Goal: Information Seeking & Learning: Check status

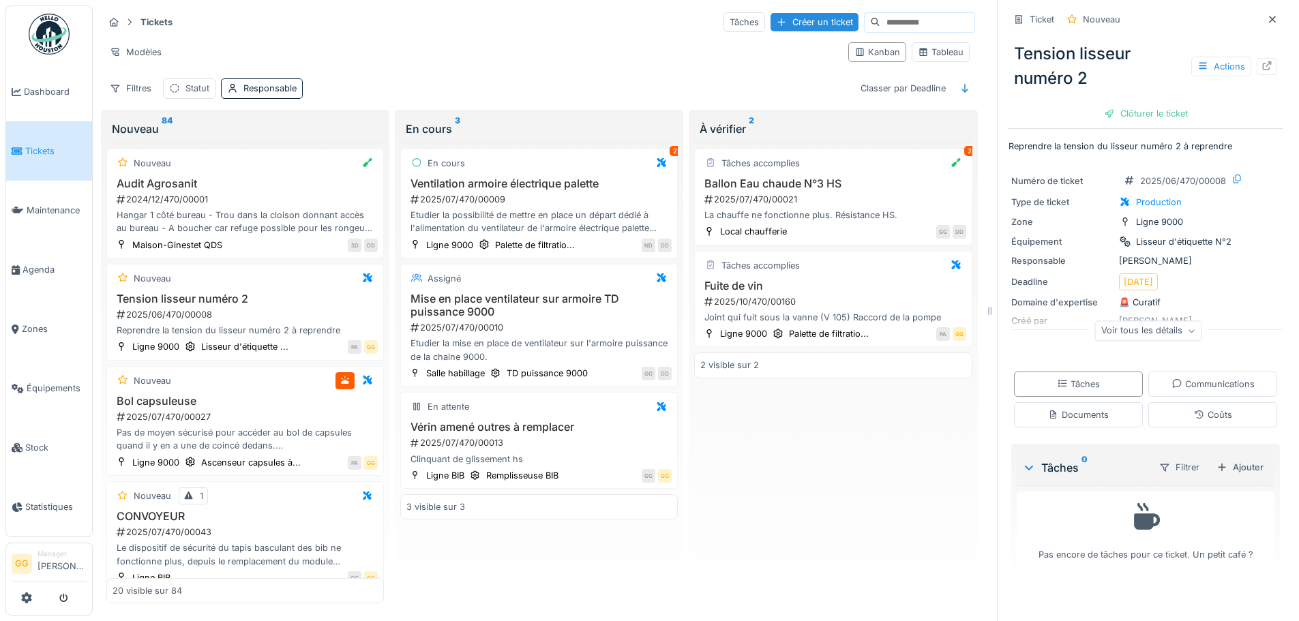
click at [57, 161] on link "Tickets" at bounding box center [49, 150] width 86 height 59
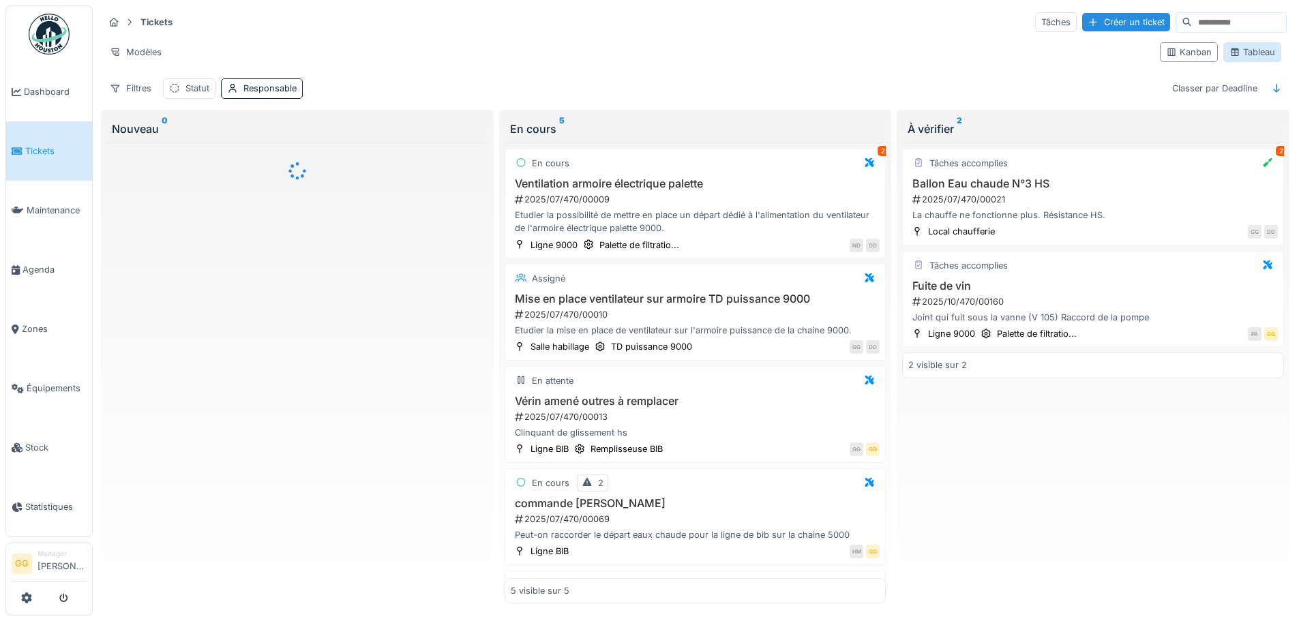
click at [1254, 53] on div "Tableau" at bounding box center [1252, 52] width 46 height 13
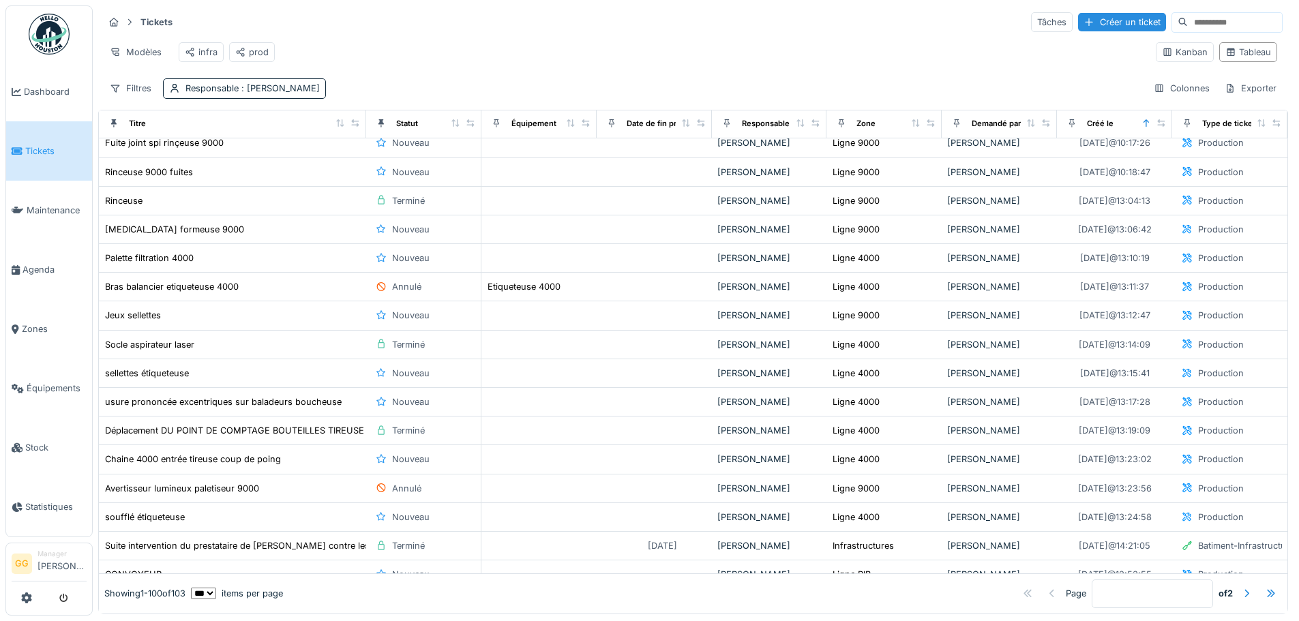
scroll to position [1314, 0]
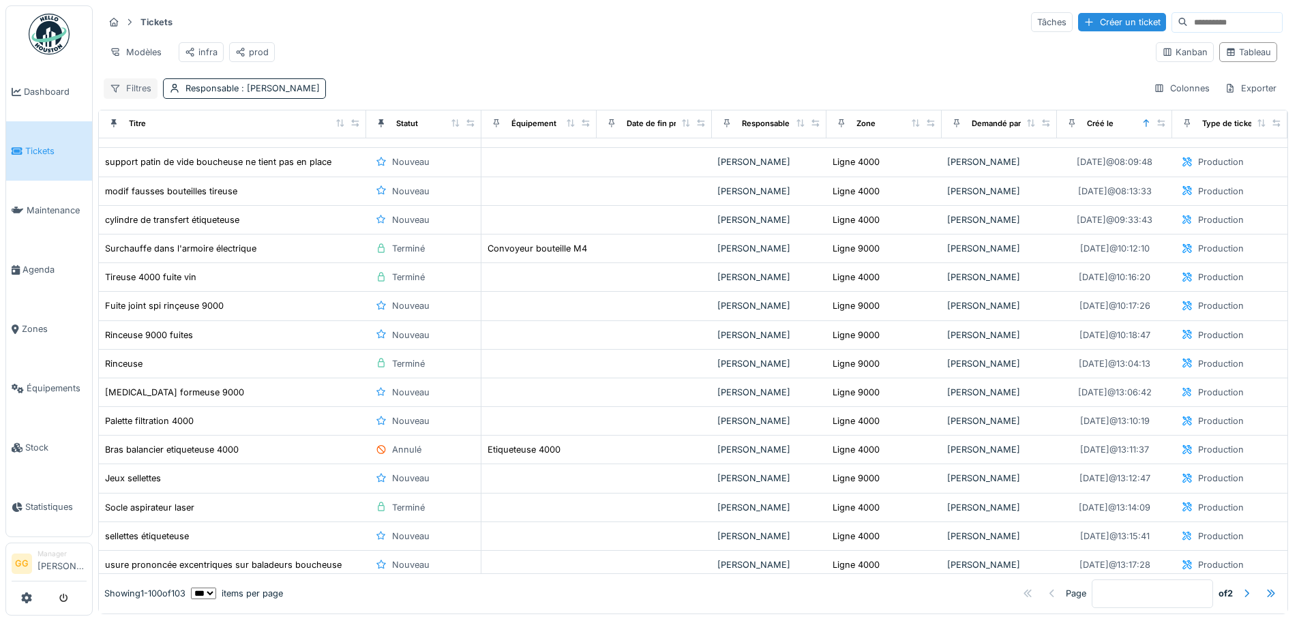
click at [136, 98] on div "Filtres" at bounding box center [131, 88] width 54 height 20
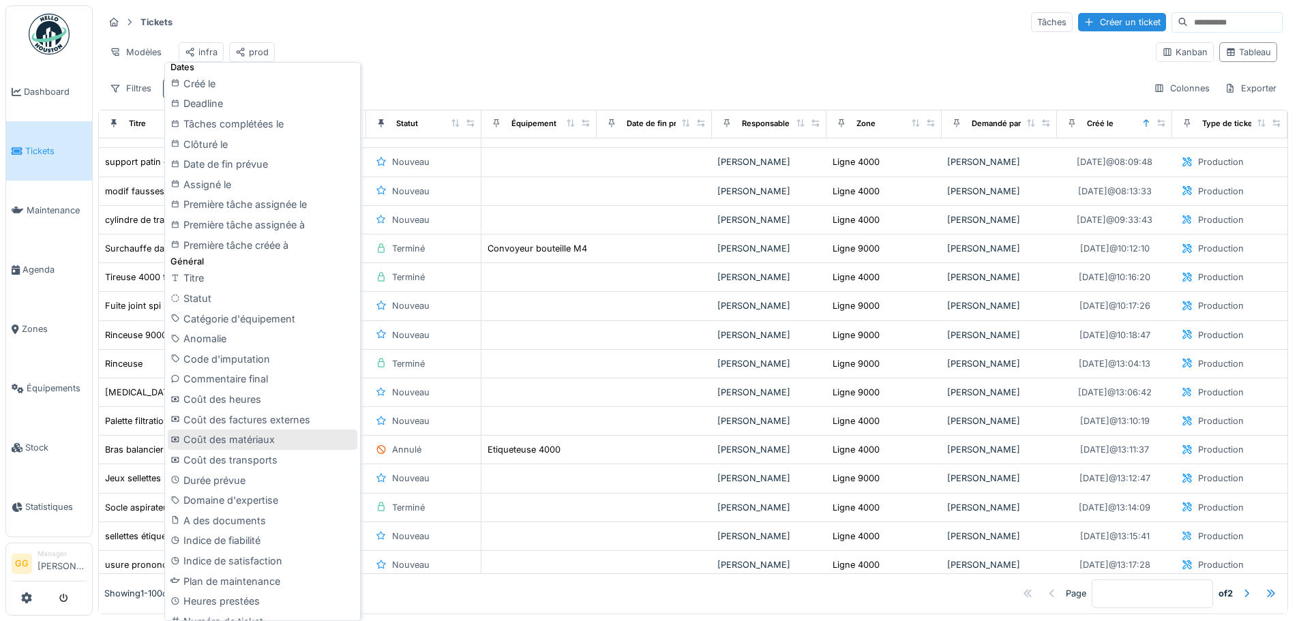
scroll to position [367, 0]
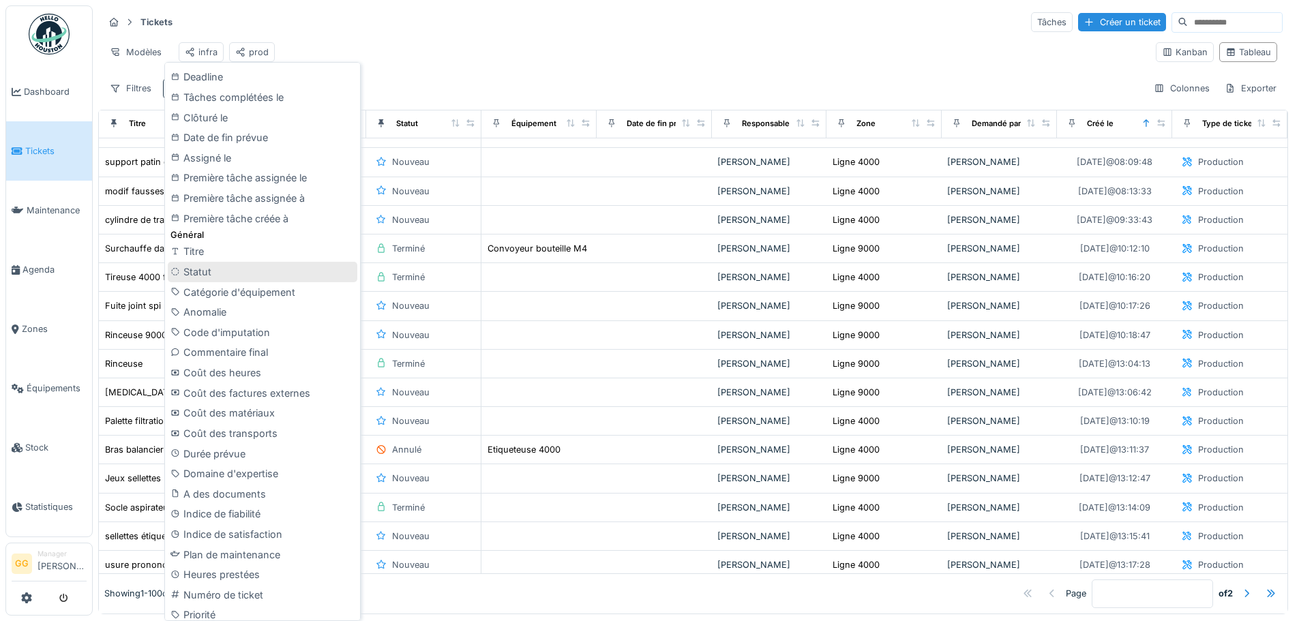
click at [234, 274] on div "Statut" at bounding box center [263, 272] width 190 height 20
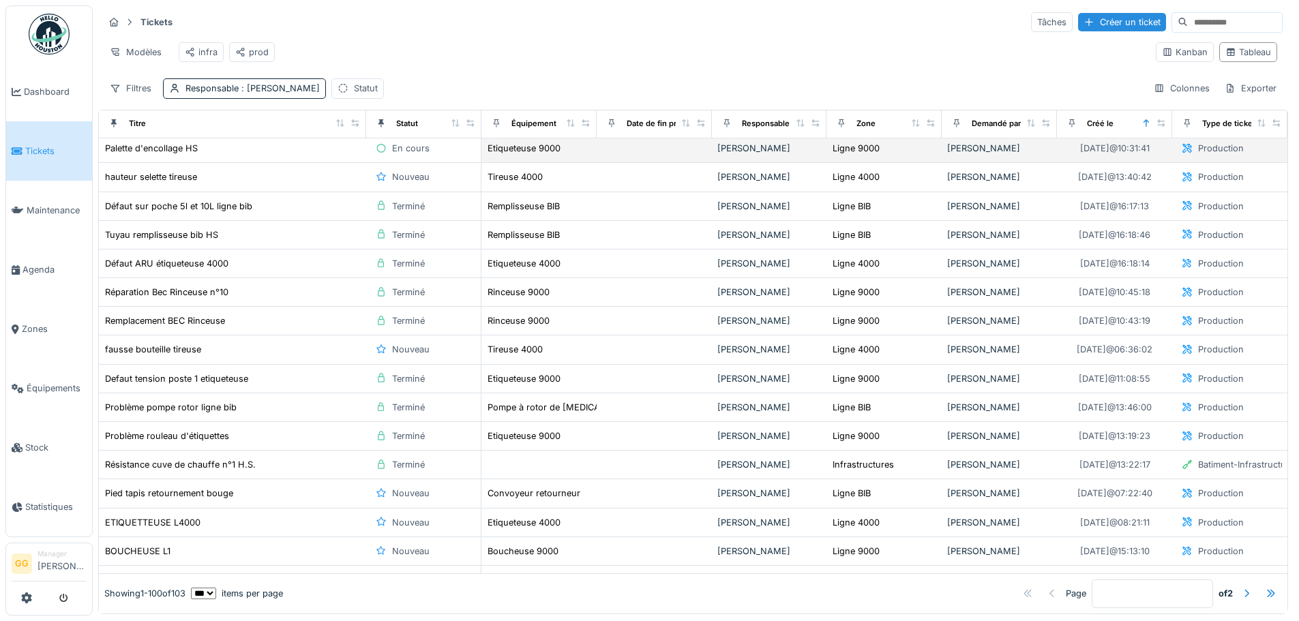
scroll to position [0, 0]
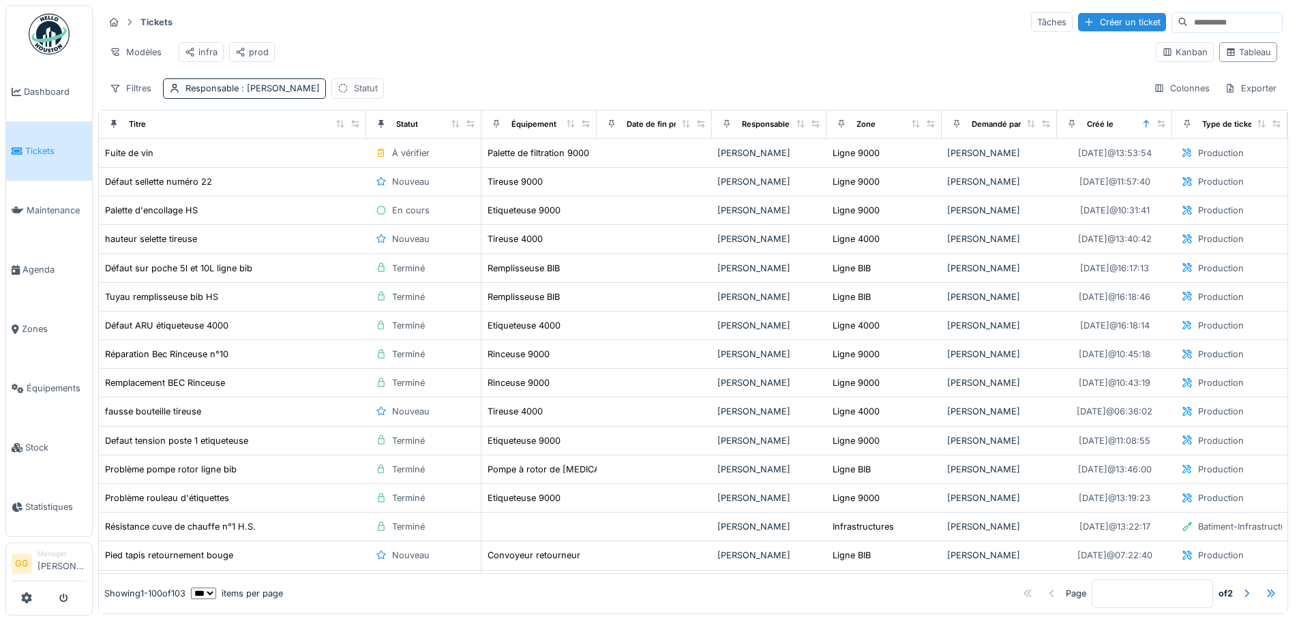
click at [354, 95] on div "Statut" at bounding box center [366, 88] width 24 height 13
click at [442, 160] on div at bounding box center [452, 164] width 33 height 26
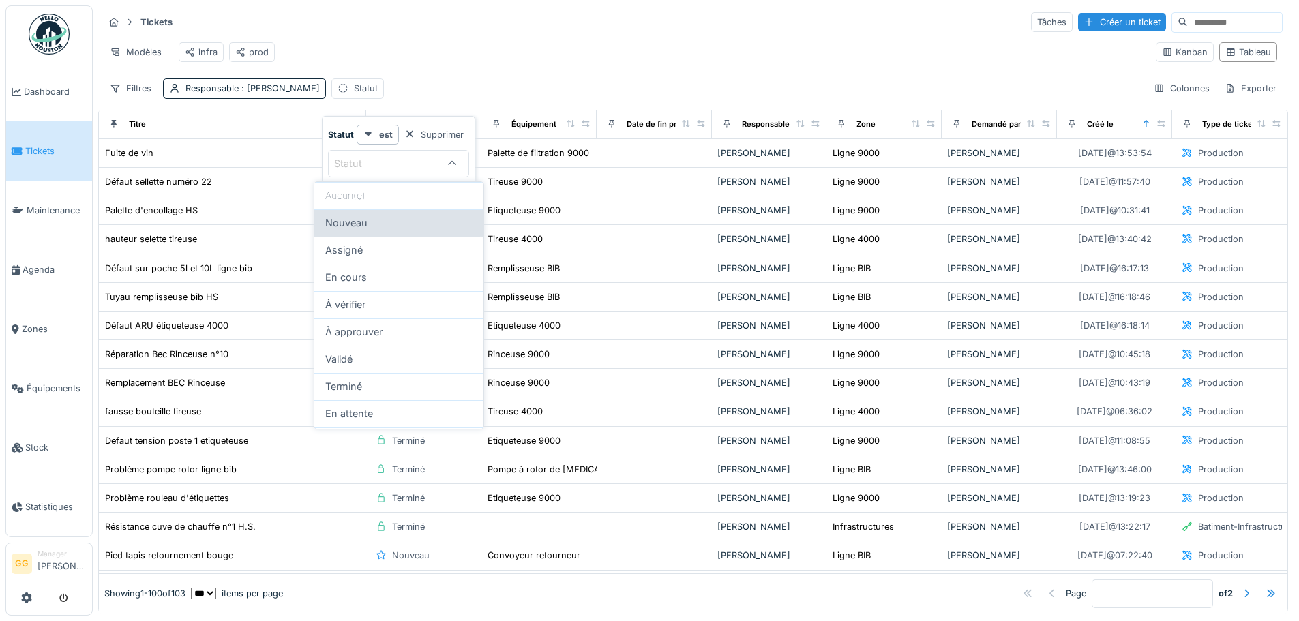
click at [383, 230] on div "Nouveau" at bounding box center [398, 222] width 147 height 15
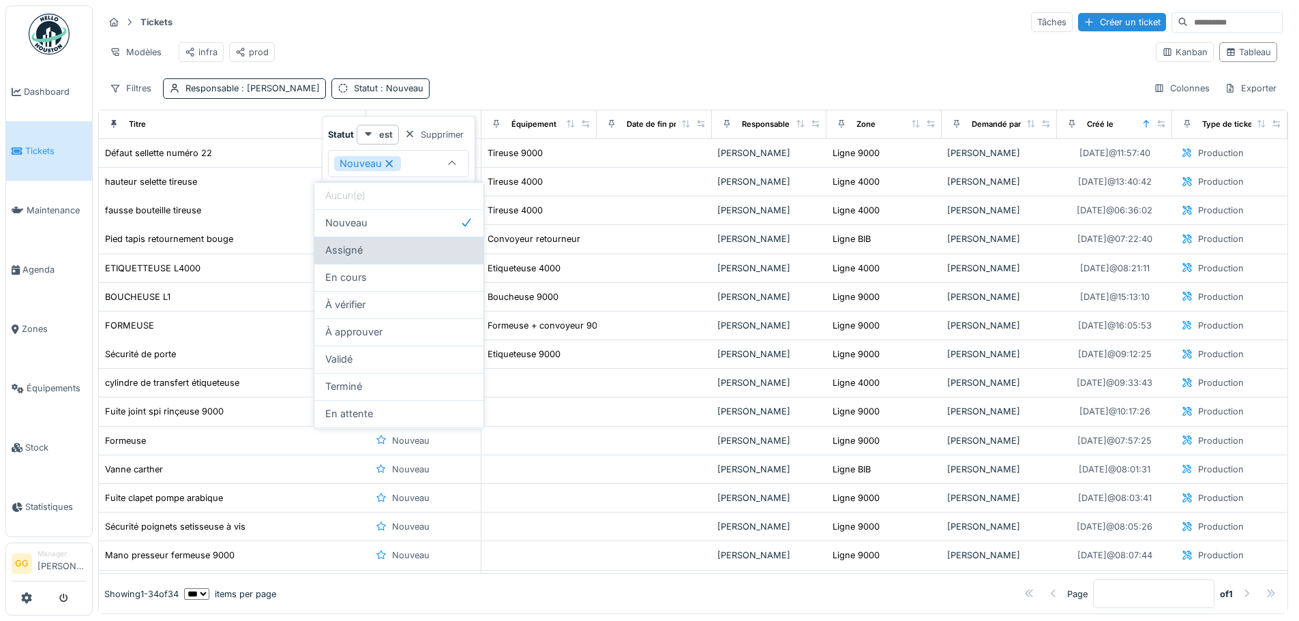
drag, startPoint x: 380, startPoint y: 253, endPoint x: 386, endPoint y: 269, distance: 16.8
click at [380, 254] on div "Assigné" at bounding box center [398, 250] width 147 height 15
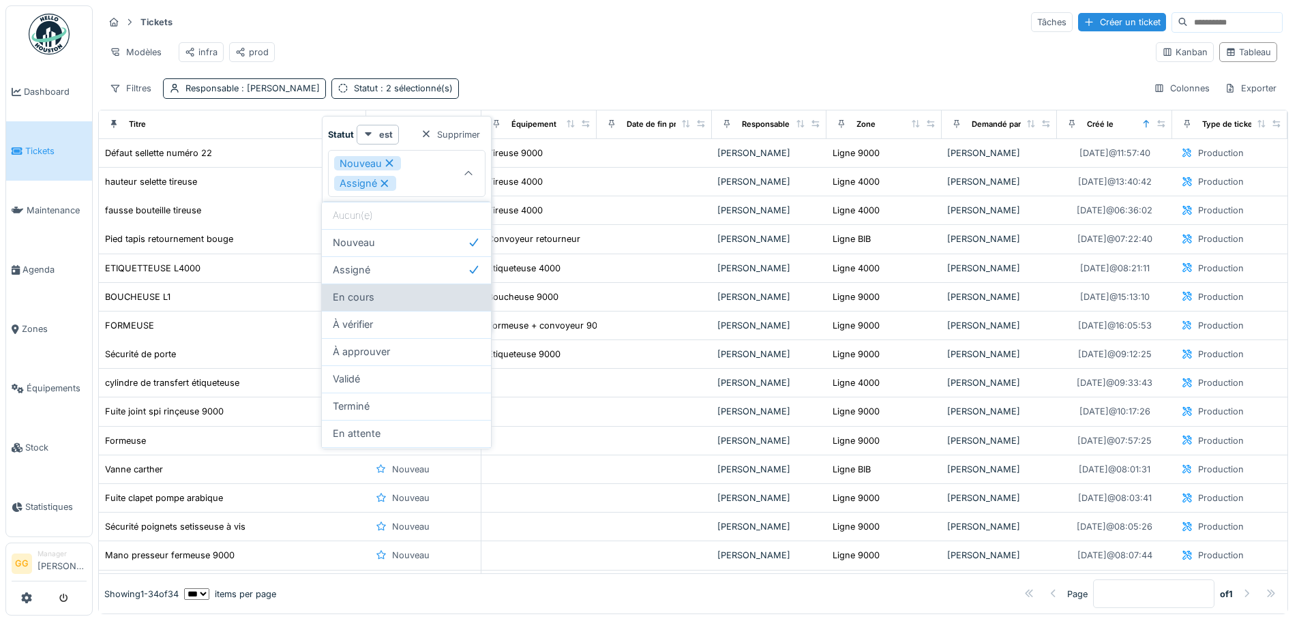
click at [397, 292] on div "En cours" at bounding box center [406, 297] width 147 height 15
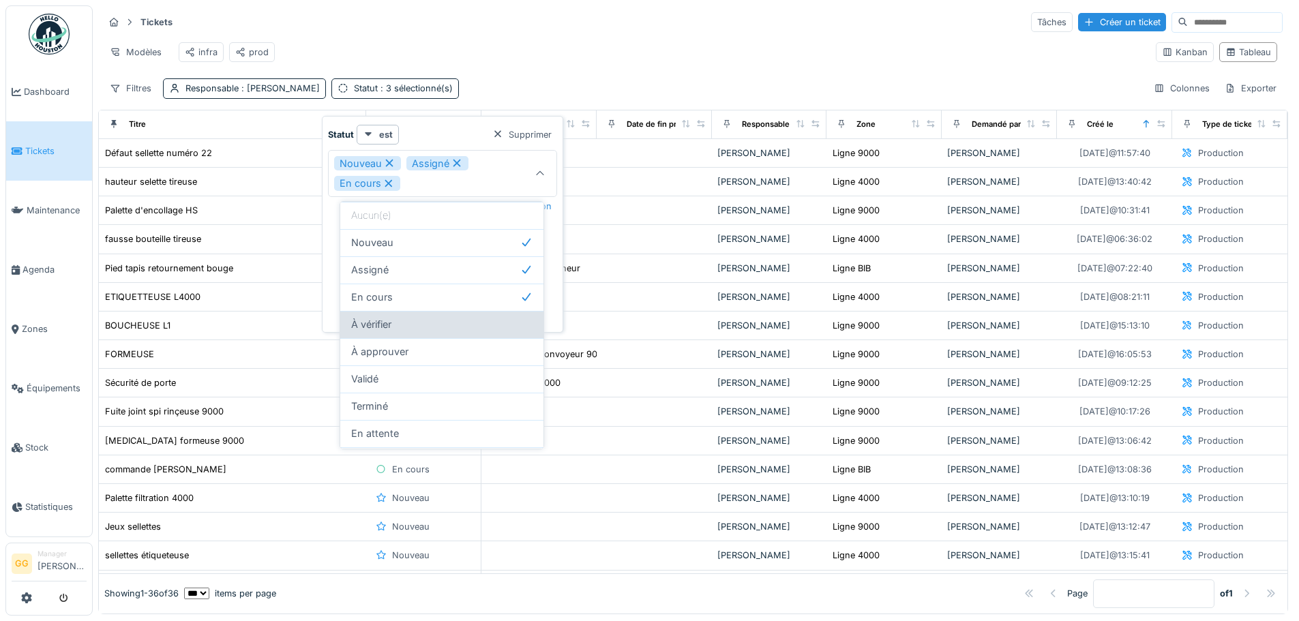
click at [416, 330] on div "À vérifier" at bounding box center [441, 324] width 181 height 15
type input "**********"
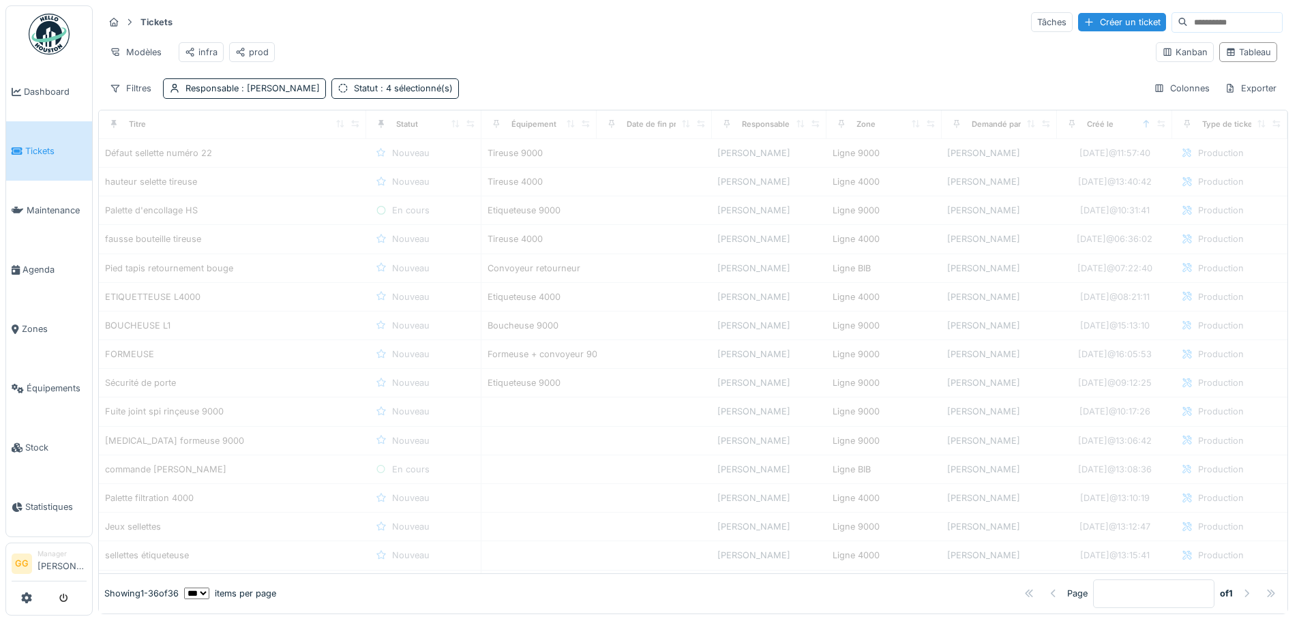
click at [607, 66] on div "Modèles infra prod" at bounding box center [624, 52] width 1041 height 31
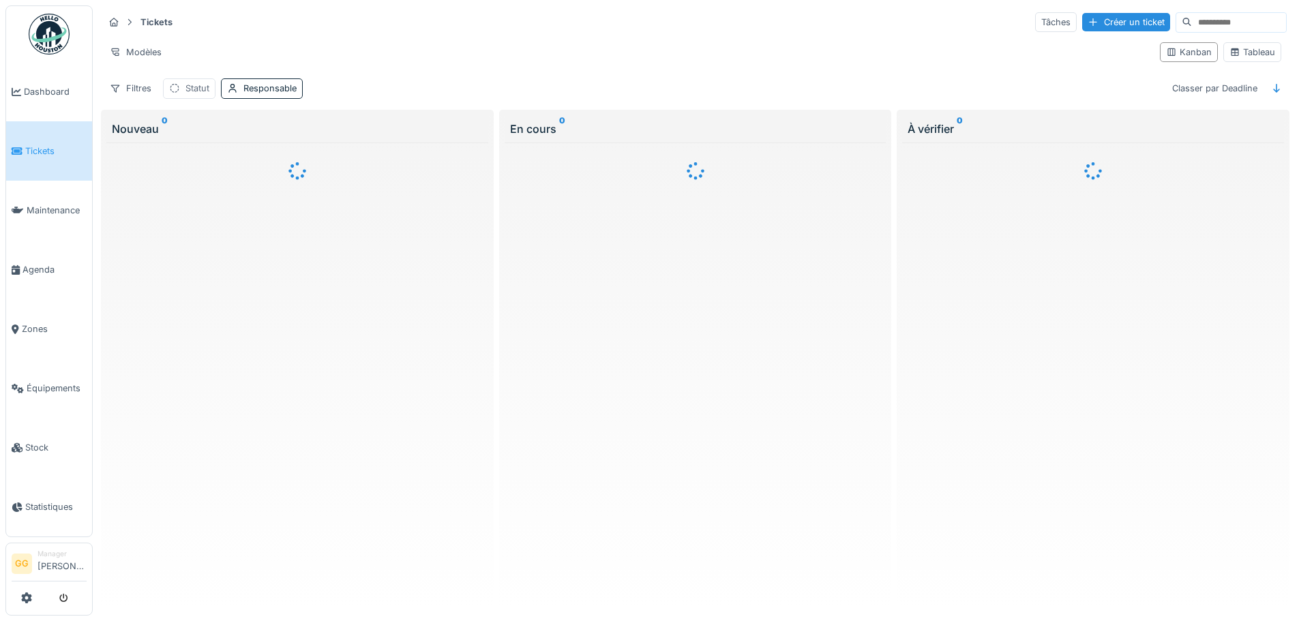
click at [181, 91] on div "Statut" at bounding box center [189, 88] width 52 height 20
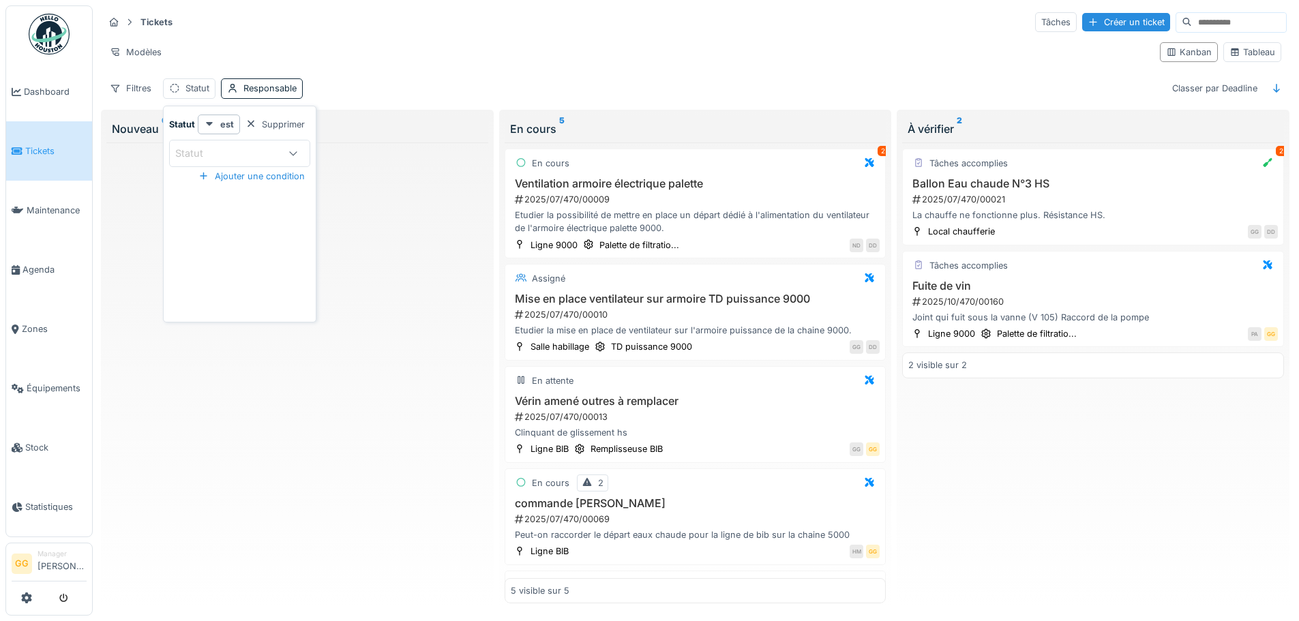
click at [222, 155] on div "Statut" at bounding box center [198, 153] width 47 height 15
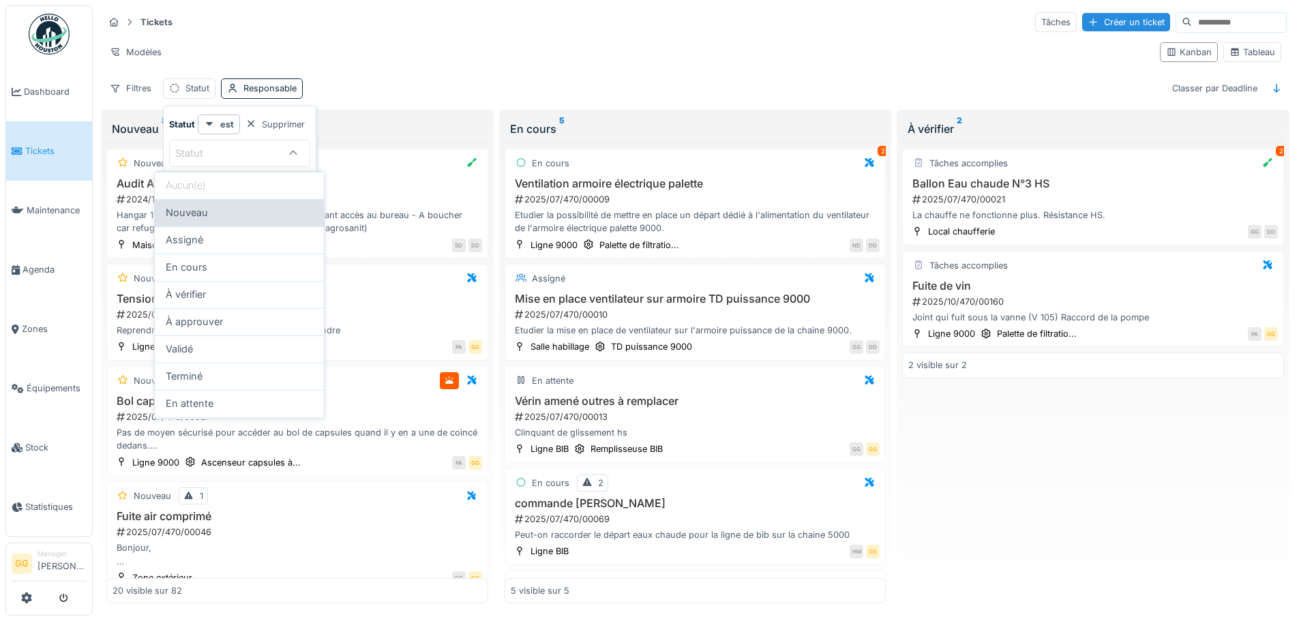
drag, startPoint x: 229, startPoint y: 216, endPoint x: 229, endPoint y: 230, distance: 14.3
click at [229, 217] on div "Nouveau" at bounding box center [239, 212] width 147 height 15
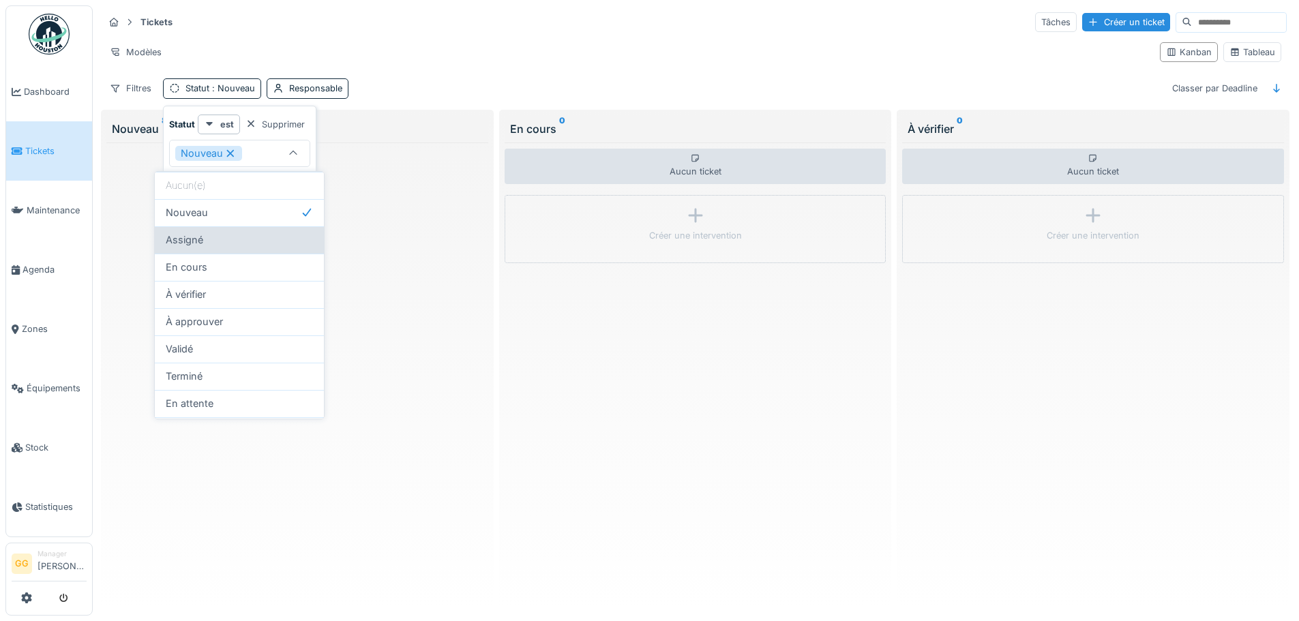
drag, startPoint x: 230, startPoint y: 239, endPoint x: 239, endPoint y: 256, distance: 18.3
click at [231, 239] on div "Assigné" at bounding box center [239, 239] width 147 height 15
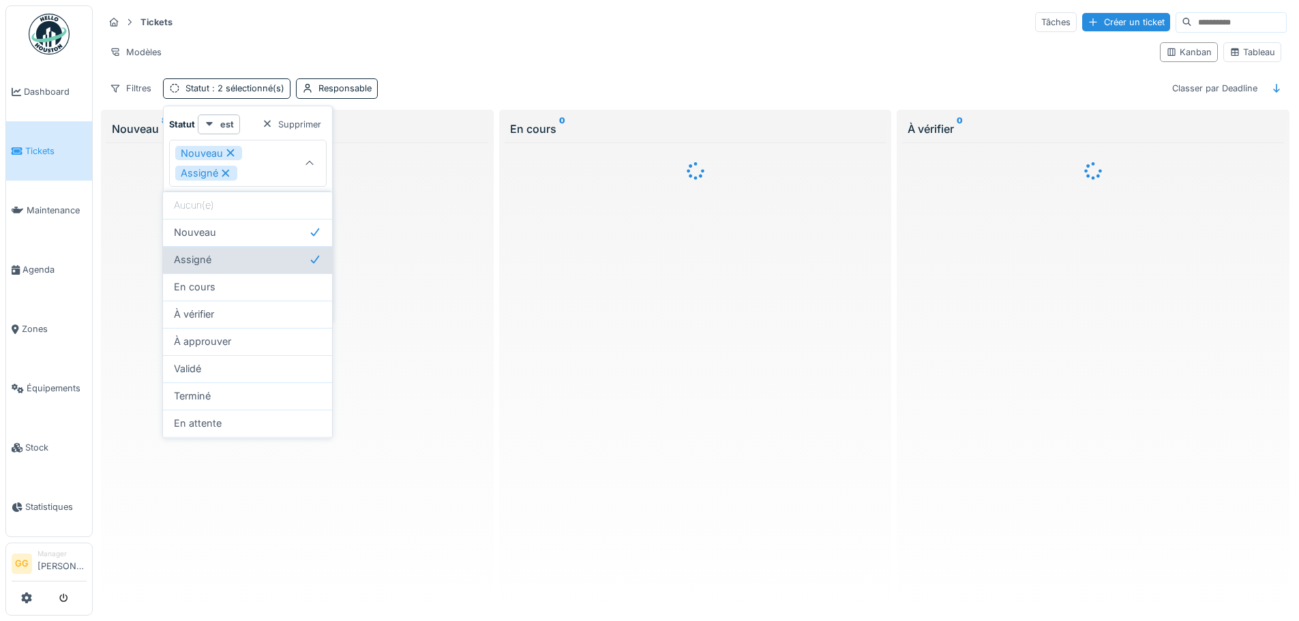
click at [241, 261] on div "Assigné" at bounding box center [247, 259] width 147 height 15
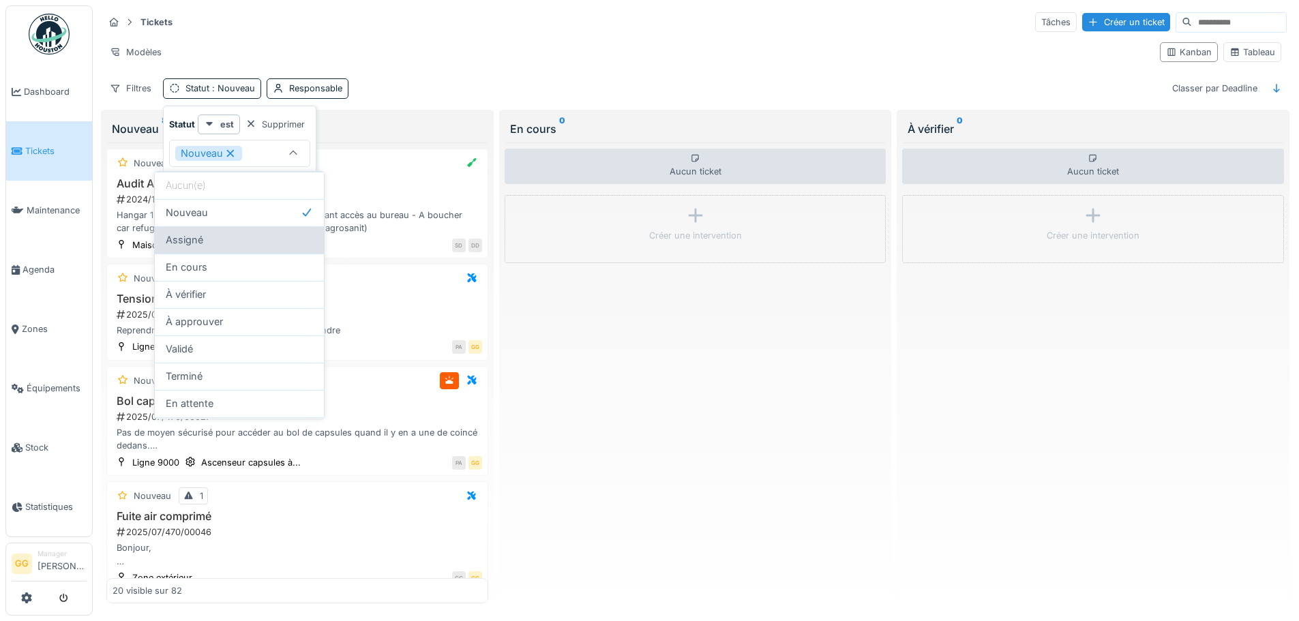
click at [247, 242] on div "Assigné" at bounding box center [239, 239] width 147 height 15
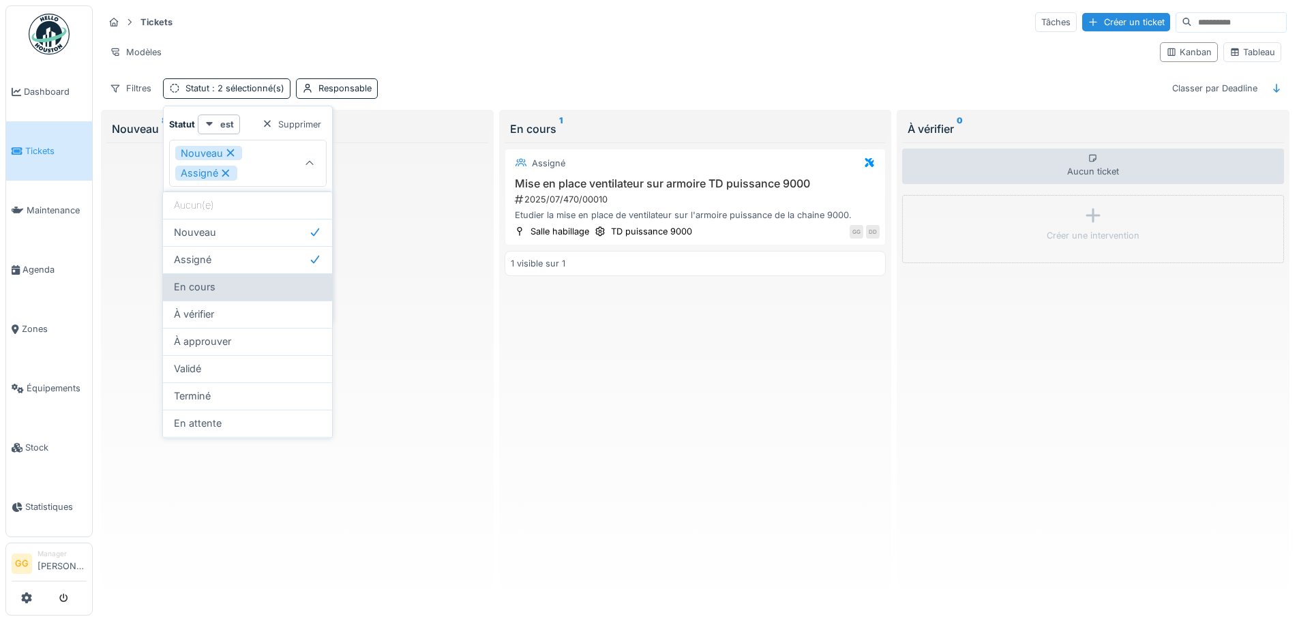
click at [263, 283] on div "En cours" at bounding box center [247, 287] width 147 height 15
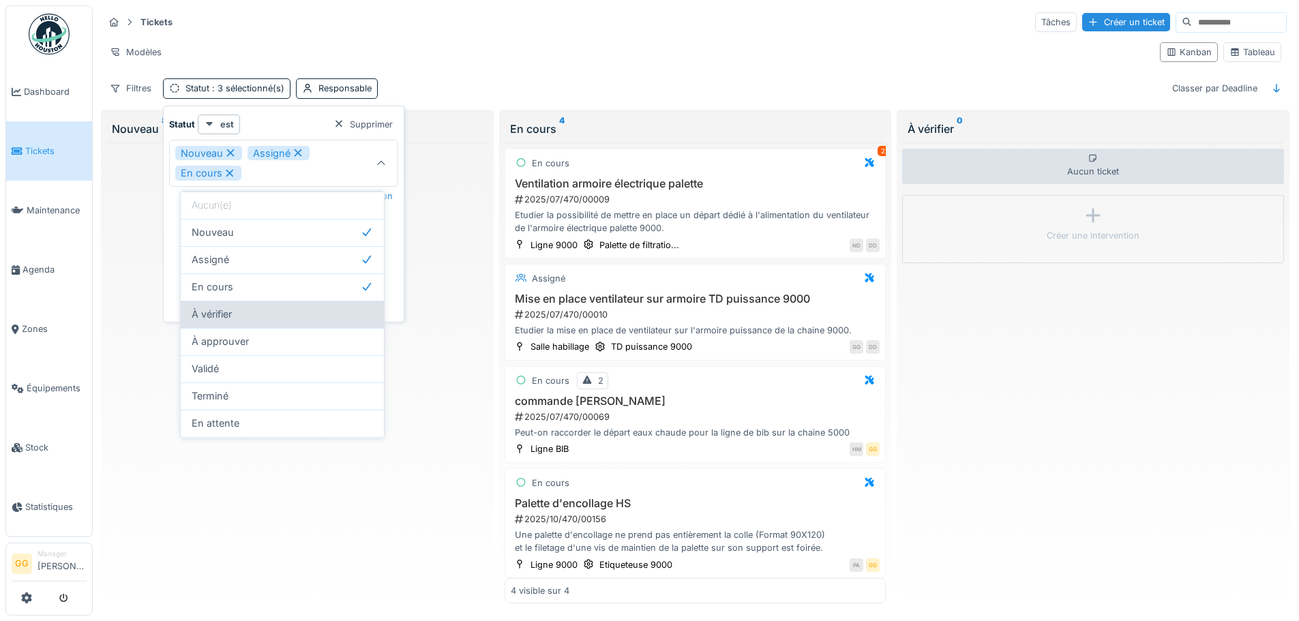
click at [299, 312] on div "À vérifier" at bounding box center [282, 314] width 181 height 15
type input "**********"
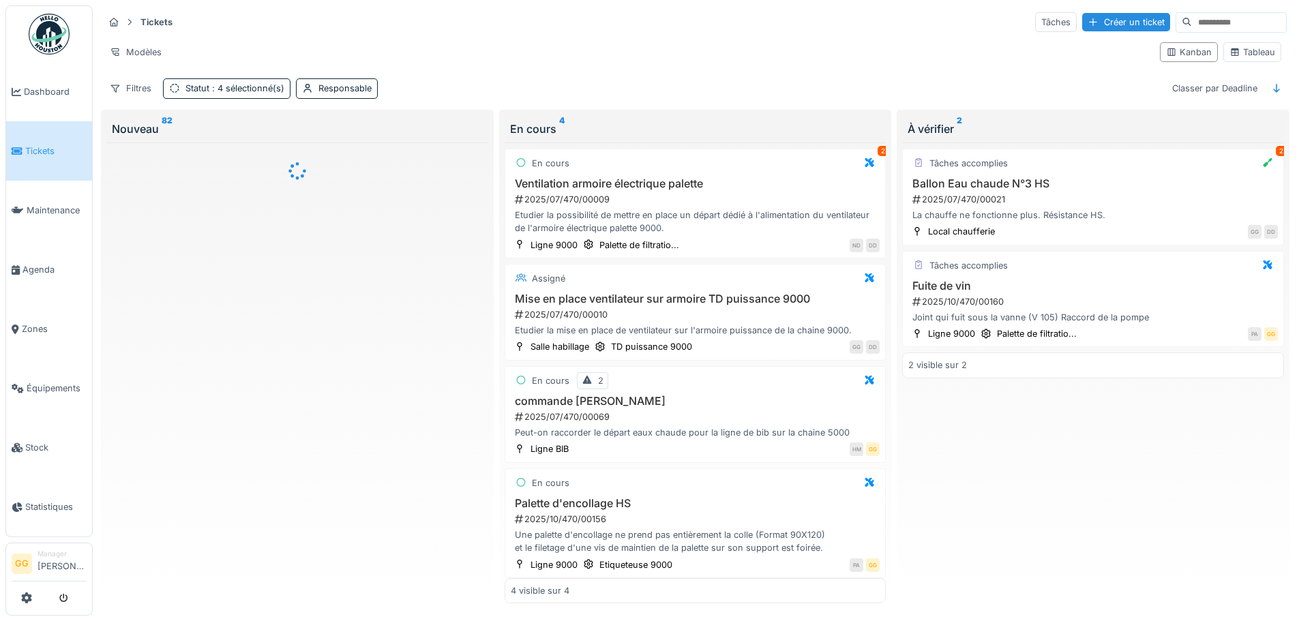
click at [458, 48] on div "Modèles" at bounding box center [626, 52] width 1045 height 20
click at [199, 93] on div "Statut : 4 sélectionné(s)" at bounding box center [234, 88] width 99 height 13
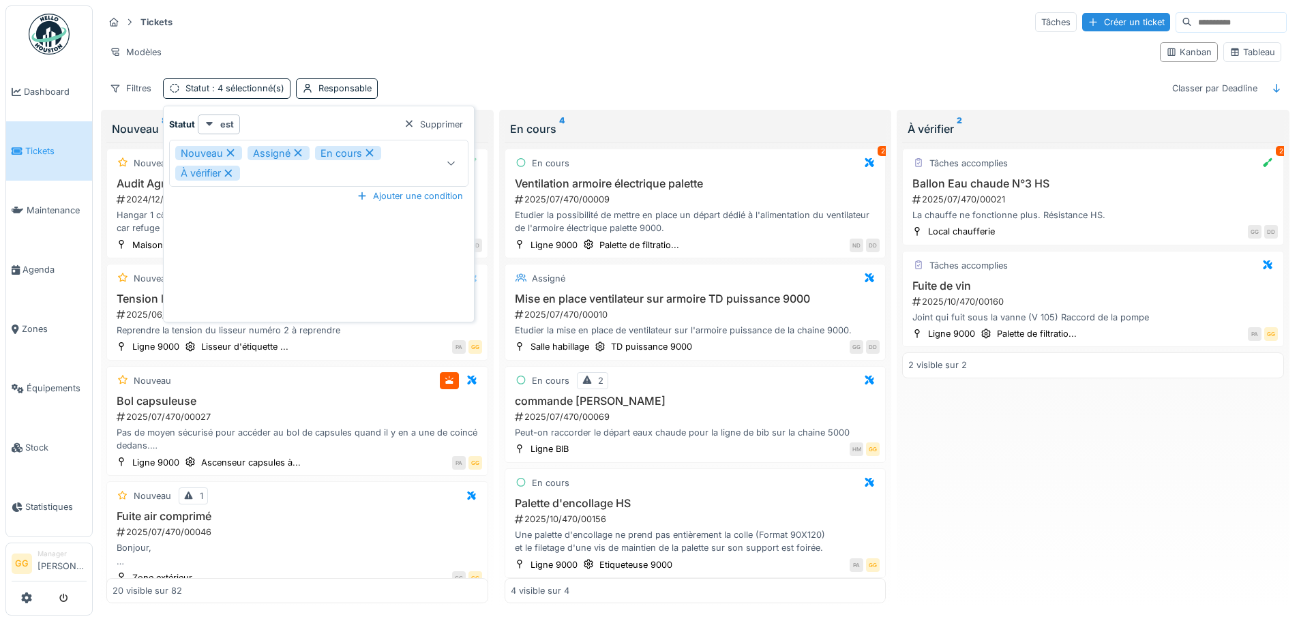
click at [507, 10] on div "Tickets Tâches Créer un ticket Modèles Kanban Tableau Filtres Statut : 4 sélect…" at bounding box center [695, 54] width 1194 height 99
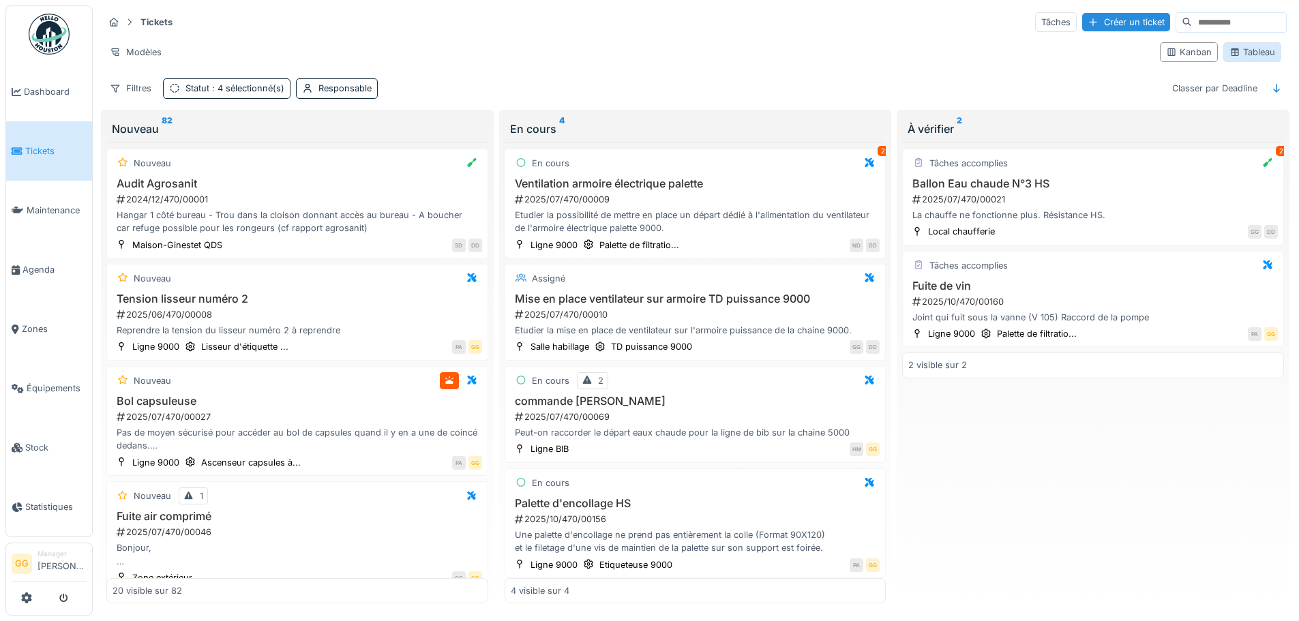
click at [1237, 61] on div "Tableau" at bounding box center [1252, 52] width 58 height 20
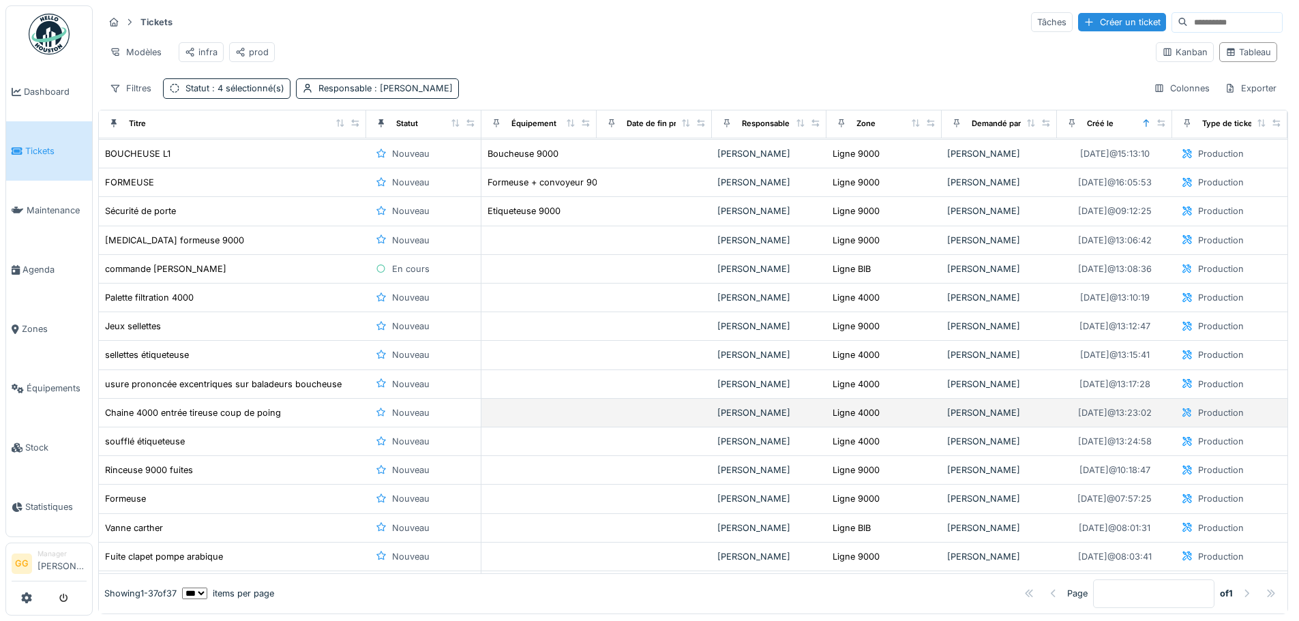
scroll to position [205, 0]
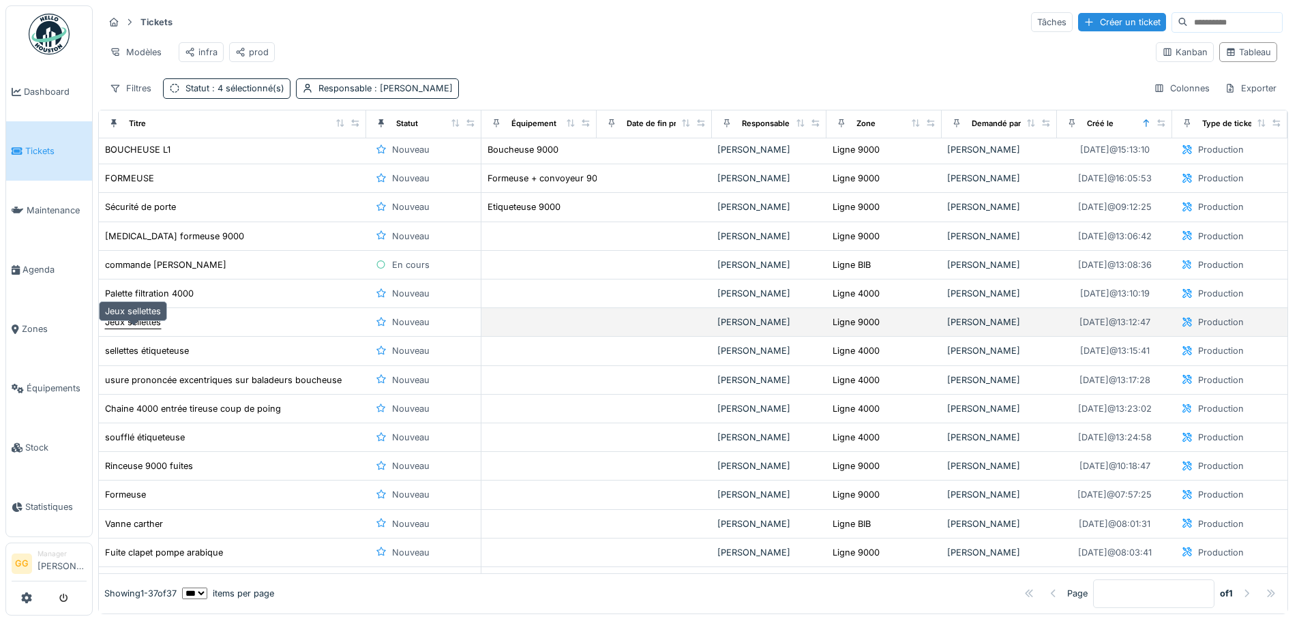
click at [141, 329] on div "Jeux sellettes" at bounding box center [133, 322] width 56 height 13
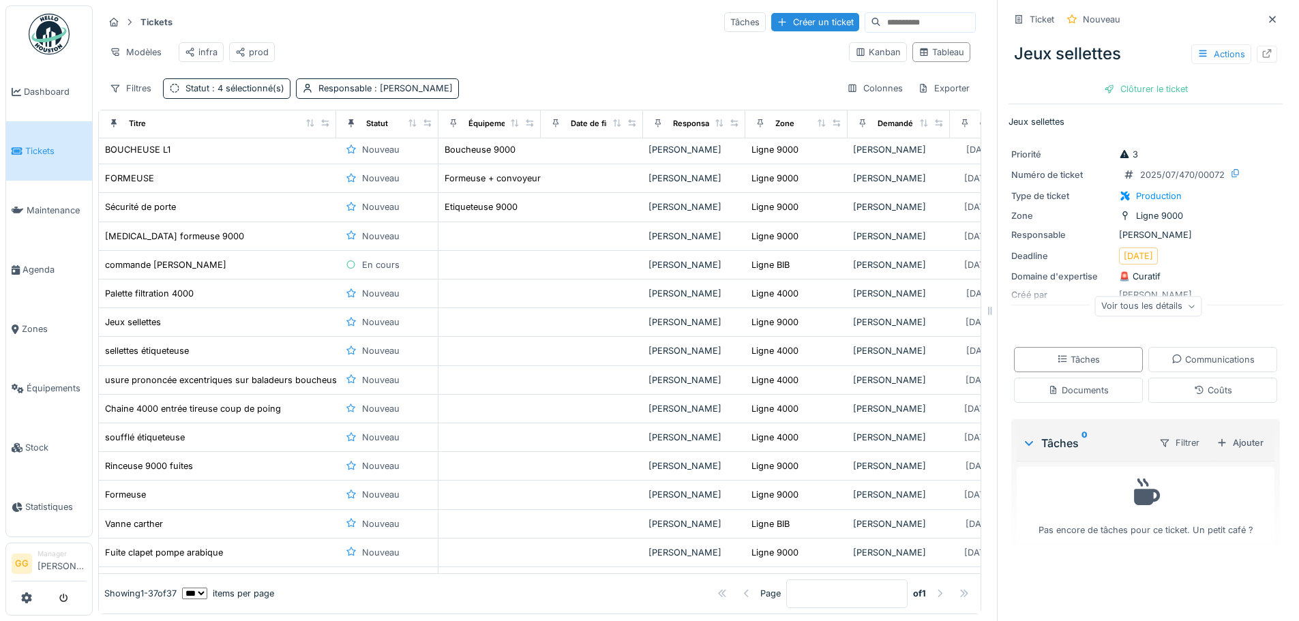
click at [1170, 309] on div "Voir tous les détails" at bounding box center [1148, 307] width 107 height 20
